Goal: Transaction & Acquisition: Purchase product/service

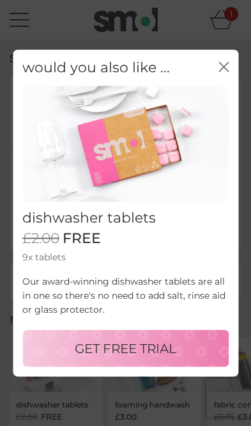
click at [219, 65] on icon "close" at bounding box center [224, 67] width 10 height 10
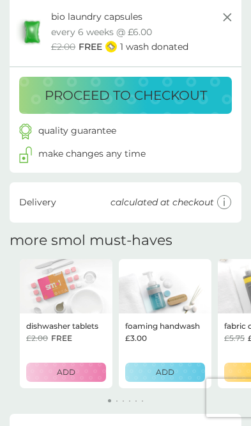
scroll to position [77, 0]
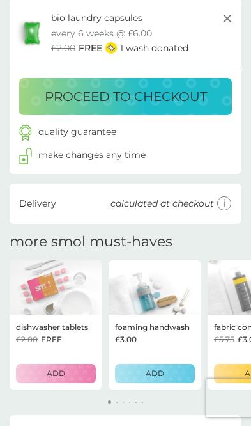
click at [223, 208] on icon at bounding box center [224, 203] width 15 height 15
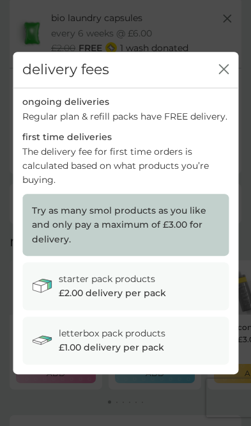
click at [236, 88] on div "delivery fees close" at bounding box center [126, 70] width 226 height 36
click at [233, 88] on div "delivery fees close" at bounding box center [126, 70] width 226 height 36
click at [223, 74] on icon "close" at bounding box center [224, 69] width 10 height 10
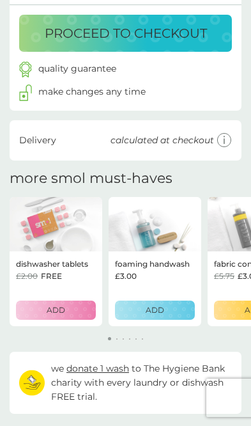
scroll to position [0, 0]
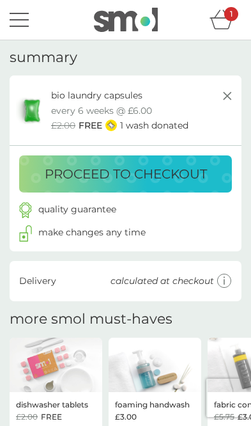
click at [229, 20] on div "1" at bounding box center [231, 14] width 14 height 14
click at [228, 22] on icon "basket" at bounding box center [222, 20] width 24 height 20
click at [226, 22] on icon "basket" at bounding box center [222, 20] width 24 height 20
click at [225, 23] on icon "basket" at bounding box center [222, 20] width 24 height 20
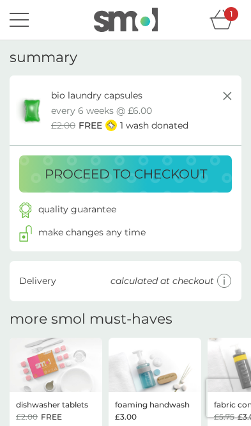
click at [182, 114] on div "bio laundry capsules trial pack every 6 weeks @ £6.00 £2.00 FREE 1 wash donated" at bounding box center [143, 110] width 184 height 44
click at [169, 121] on p "1 wash donated" at bounding box center [154, 125] width 68 height 14
click at [170, 130] on p "1 wash donated" at bounding box center [154, 125] width 68 height 14
click at [169, 130] on p "1 wash donated" at bounding box center [154, 125] width 68 height 14
click at [188, 108] on div "bio laundry capsules trial pack every 6 weeks @ £6.00 £2.00 FREE 1 wash donated" at bounding box center [143, 110] width 184 height 44
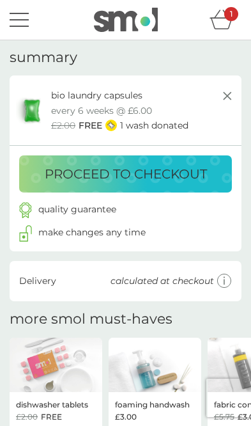
click at [181, 165] on p "proceed to checkout" at bounding box center [126, 174] width 162 height 20
